Goal: Information Seeking & Learning: Learn about a topic

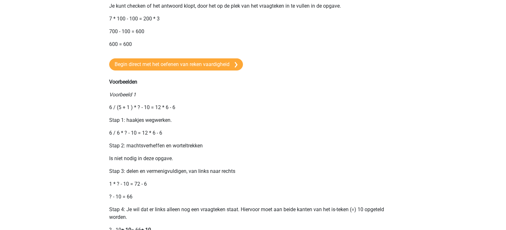
scroll to position [467, 0]
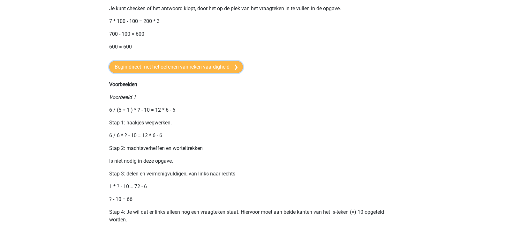
click at [185, 73] on link "Begin direct met het oefenen van reken vaardigheid" at bounding box center [176, 67] width 134 height 12
click at [153, 73] on link "Begin direct met het oefenen van reken vaardigheid" at bounding box center [176, 67] width 134 height 12
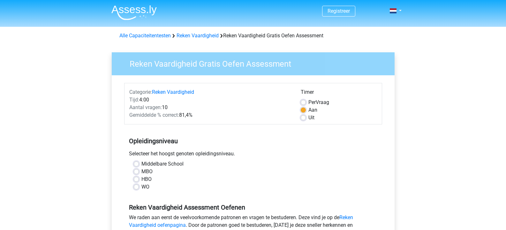
click at [142, 172] on label "MBO" at bounding box center [147, 172] width 11 height 8
click at [137, 172] on input "MBO" at bounding box center [136, 171] width 5 height 6
radio input "true"
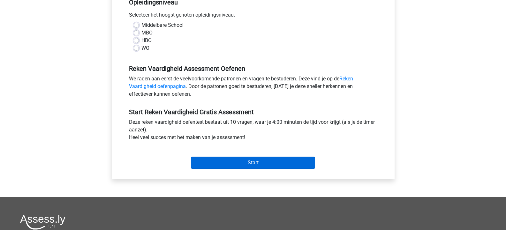
scroll to position [128, 0]
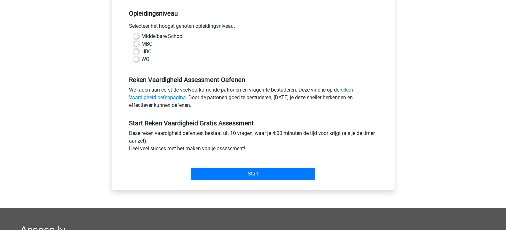
click at [142, 44] on label "MBO" at bounding box center [147, 44] width 11 height 8
click at [135, 44] on input "MBO" at bounding box center [136, 43] width 5 height 6
radio input "true"
click at [167, 97] on link "Reken Vaardigheid oefenpagina" at bounding box center [241, 94] width 224 height 14
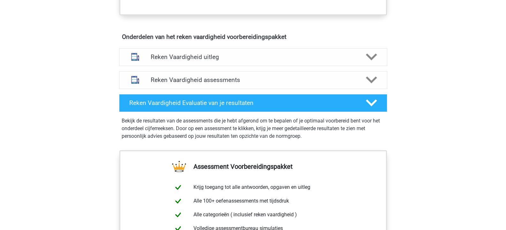
scroll to position [351, 0]
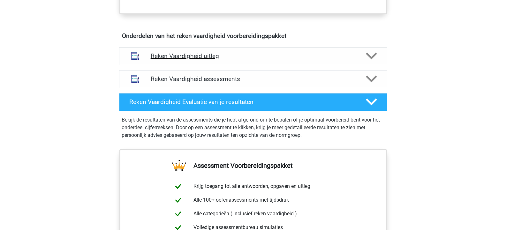
click at [180, 56] on h4 "Reken Vaardigheid uitleg" at bounding box center [253, 55] width 205 height 7
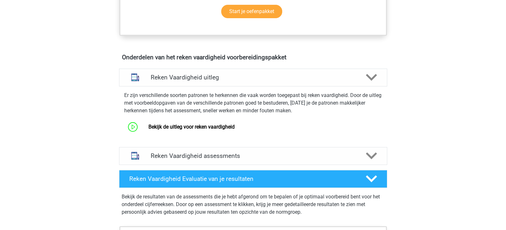
scroll to position [319, 0]
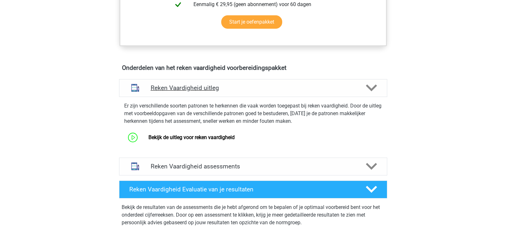
click at [182, 87] on h4 "Reken Vaardigheid uitleg" at bounding box center [253, 87] width 205 height 7
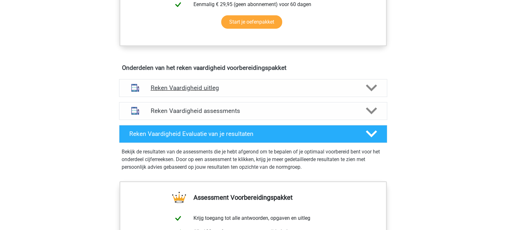
click at [183, 87] on h4 "Reken Vaardigheid uitleg" at bounding box center [253, 87] width 205 height 7
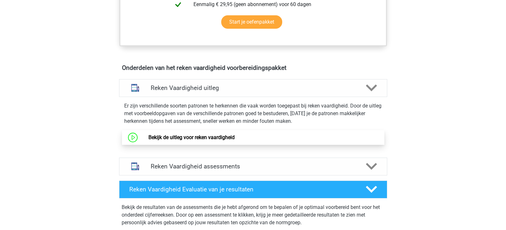
click at [174, 137] on link "Bekijk de uitleg voor reken vaardigheid" at bounding box center [192, 137] width 86 height 6
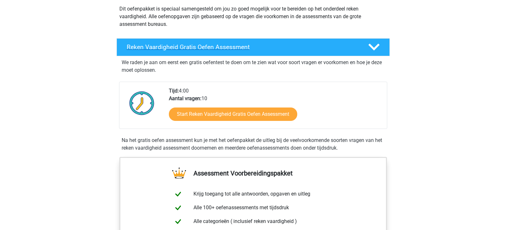
scroll to position [64, 0]
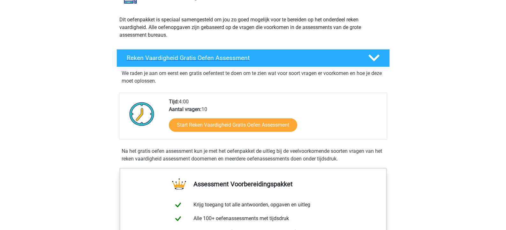
click at [167, 57] on h4 "Reken Vaardigheid Gratis Oefen Assessment" at bounding box center [242, 57] width 231 height 7
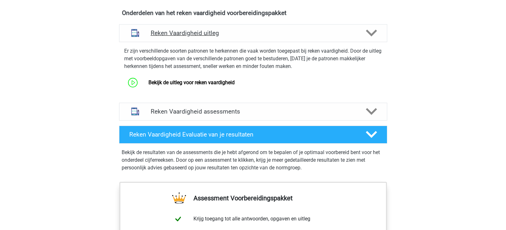
scroll to position [288, 0]
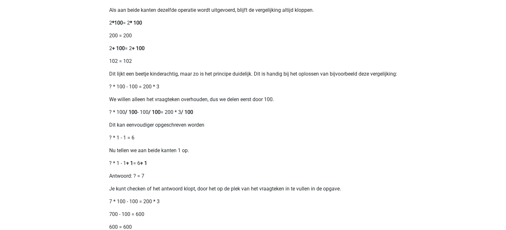
scroll to position [288, 0]
